Goal: Check status: Check status

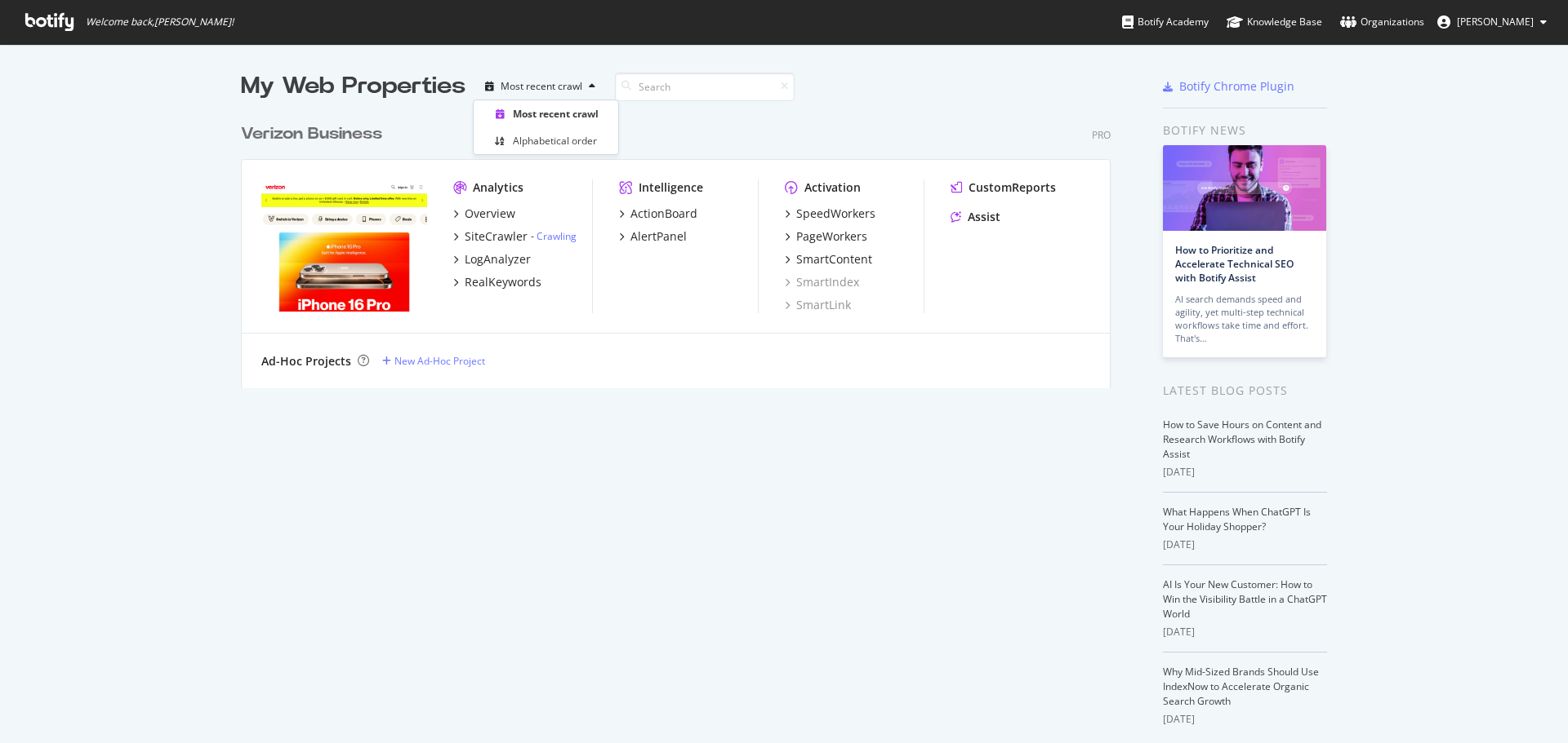
scroll to position [729, 1540]
click at [714, 135] on div "Verizon Business Pro" at bounding box center [675, 134] width 869 height 24
click at [467, 212] on div "Overview" at bounding box center [490, 214] width 51 height 16
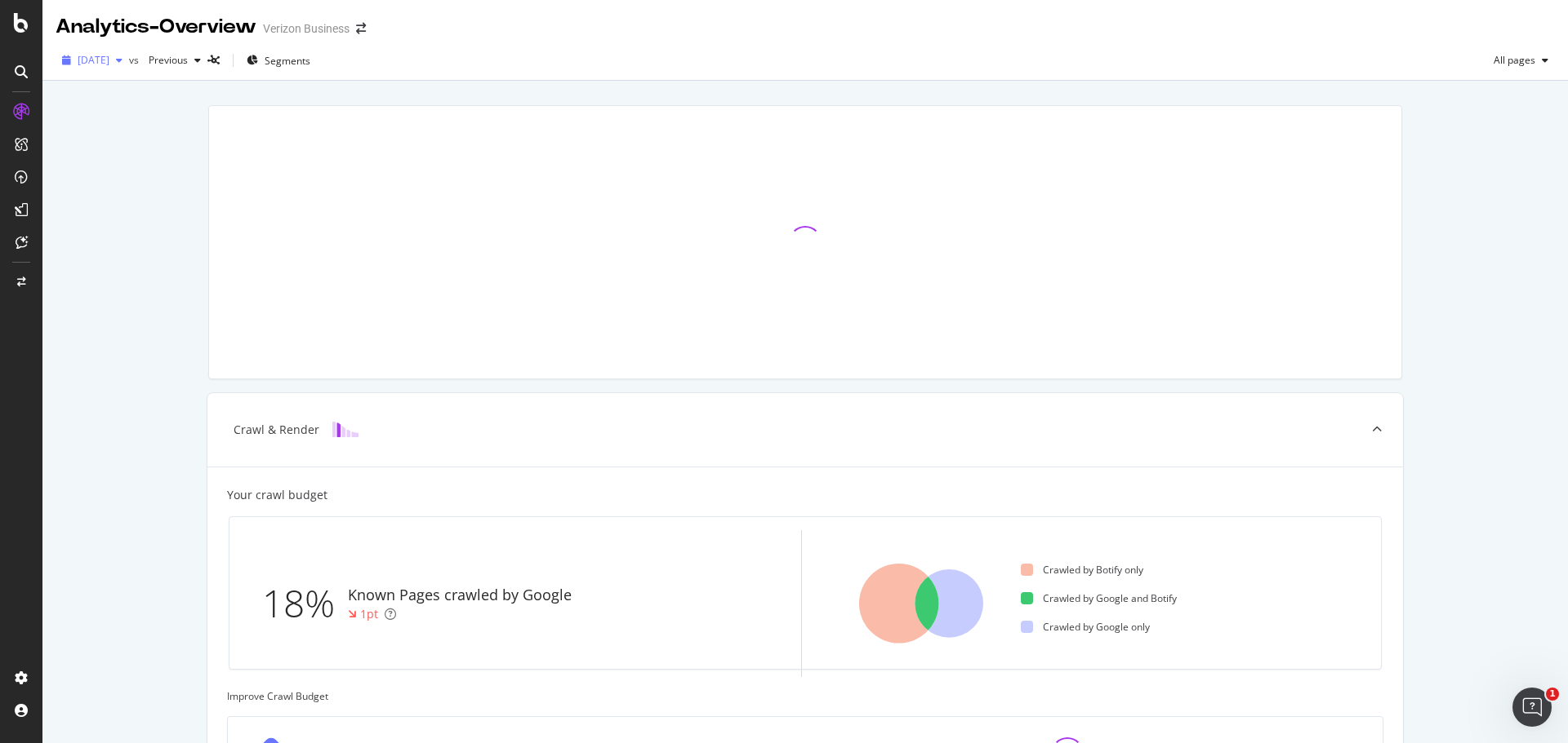
click at [110, 57] on span "[DATE]" at bounding box center [94, 60] width 32 height 14
